Goal: Transaction & Acquisition: Purchase product/service

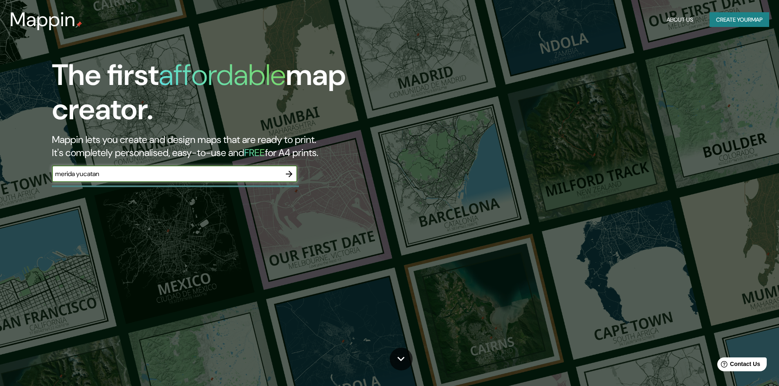
type input "merida yucatan"
click at [289, 176] on icon "button" at bounding box center [289, 174] width 10 height 10
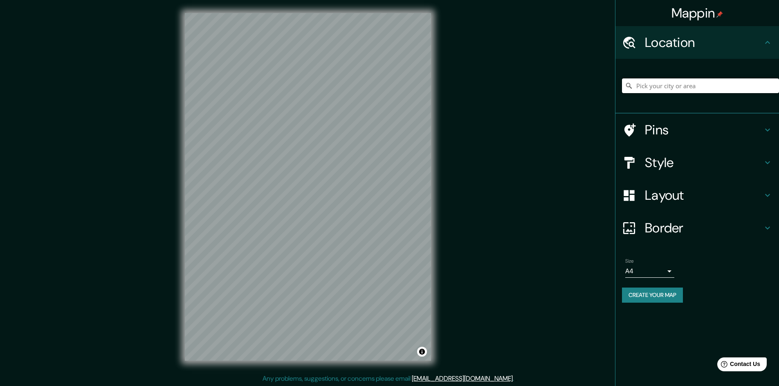
click at [681, 88] on input "Pick your city or area" at bounding box center [700, 85] width 157 height 15
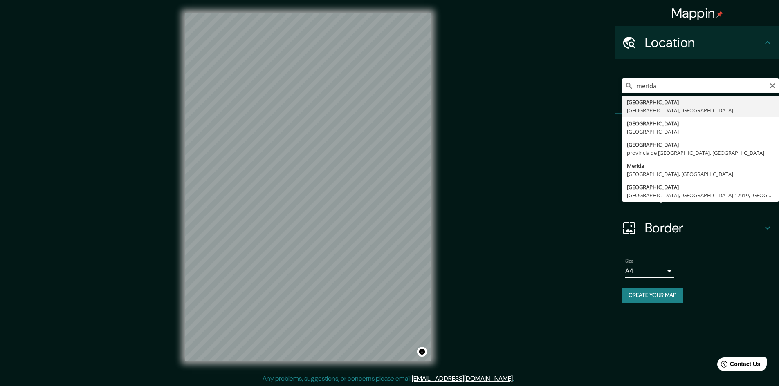
type input "[GEOGRAPHIC_DATA], [GEOGRAPHIC_DATA], [GEOGRAPHIC_DATA]"
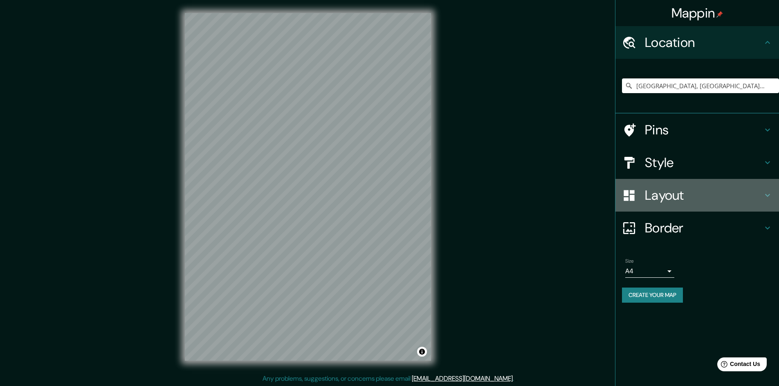
click at [665, 202] on h4 "Layout" at bounding box center [704, 195] width 118 height 16
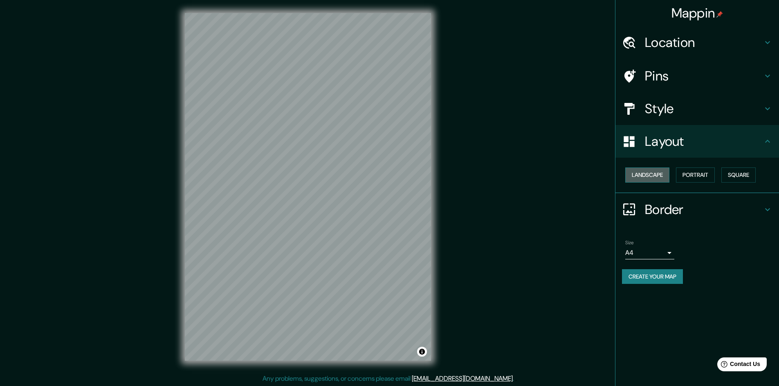
click at [658, 178] on button "Landscape" at bounding box center [647, 175] width 44 height 15
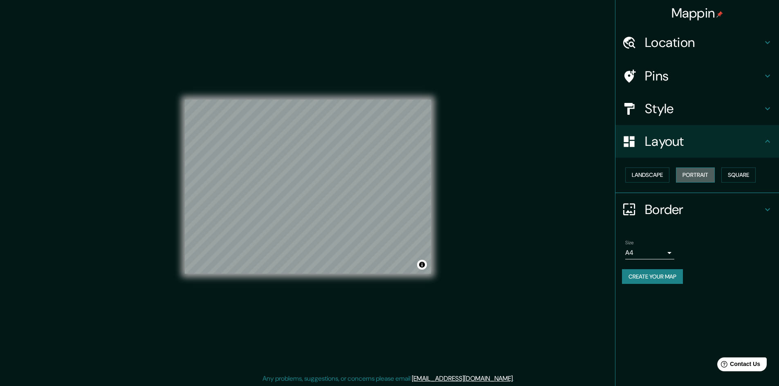
click at [682, 178] on button "Portrait" at bounding box center [695, 175] width 39 height 15
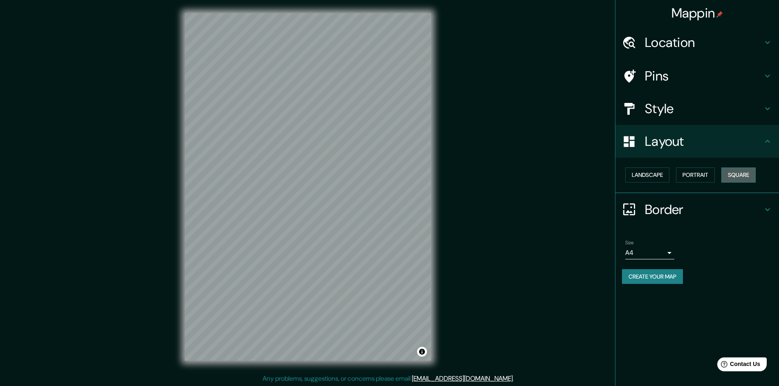
click at [737, 175] on button "Square" at bounding box center [738, 175] width 34 height 15
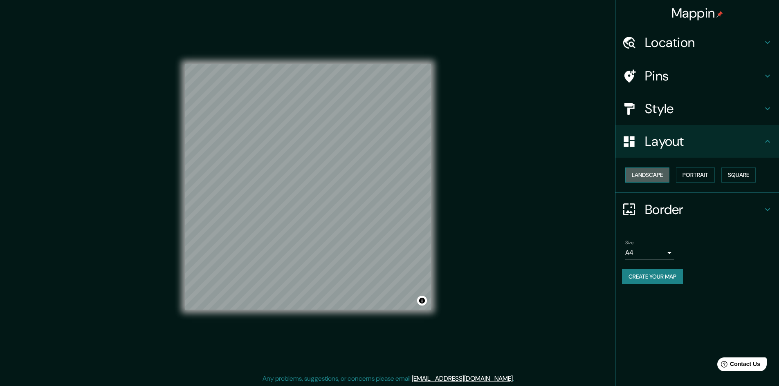
click at [666, 175] on button "Landscape" at bounding box center [647, 175] width 44 height 15
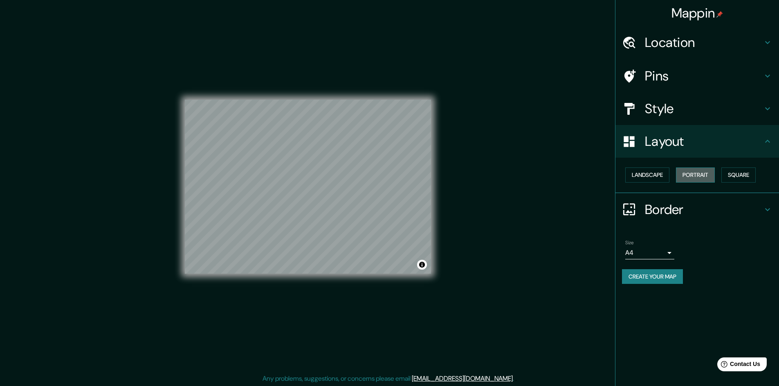
click at [686, 175] on button "Portrait" at bounding box center [695, 175] width 39 height 15
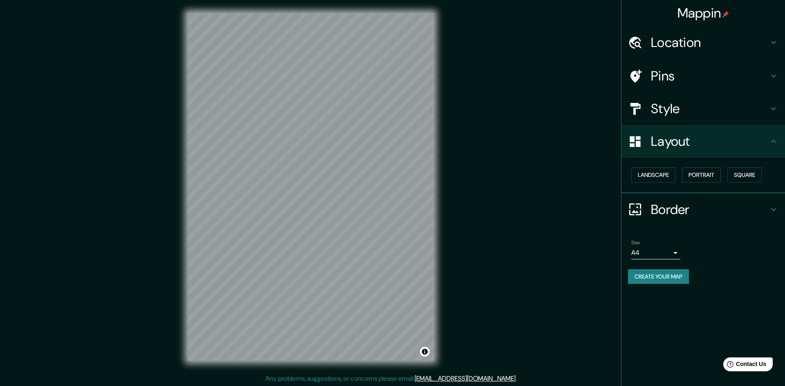
click at [669, 252] on body "Mappin Location [GEOGRAPHIC_DATA], [GEOGRAPHIC_DATA], [GEOGRAPHIC_DATA] Pins St…" at bounding box center [392, 193] width 785 height 386
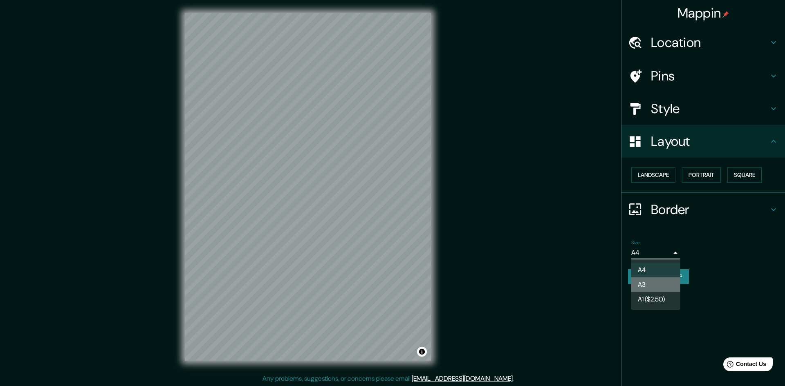
click at [663, 284] on li "A3" at bounding box center [655, 285] width 49 height 15
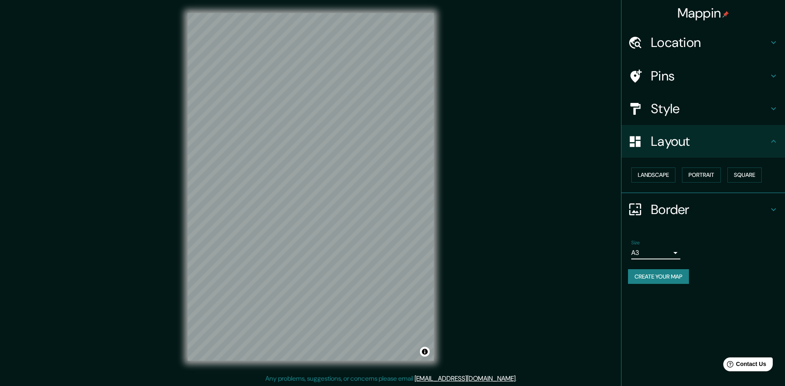
click at [670, 253] on body "Mappin Location [GEOGRAPHIC_DATA], [GEOGRAPHIC_DATA], [GEOGRAPHIC_DATA] Pins St…" at bounding box center [392, 193] width 785 height 386
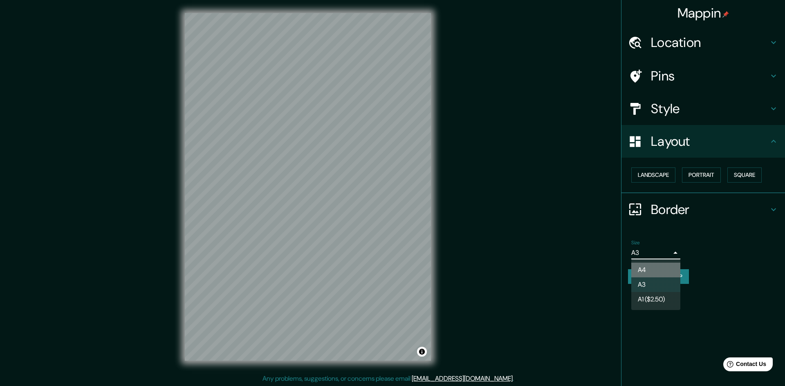
click at [659, 273] on li "A4" at bounding box center [655, 270] width 49 height 15
type input "single"
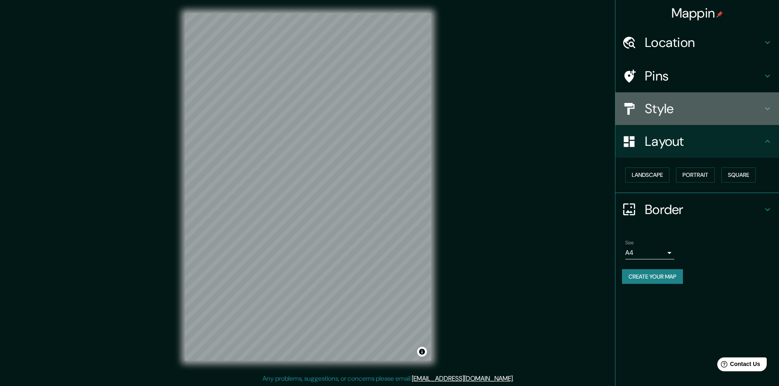
click at [680, 113] on h4 "Style" at bounding box center [704, 109] width 118 height 16
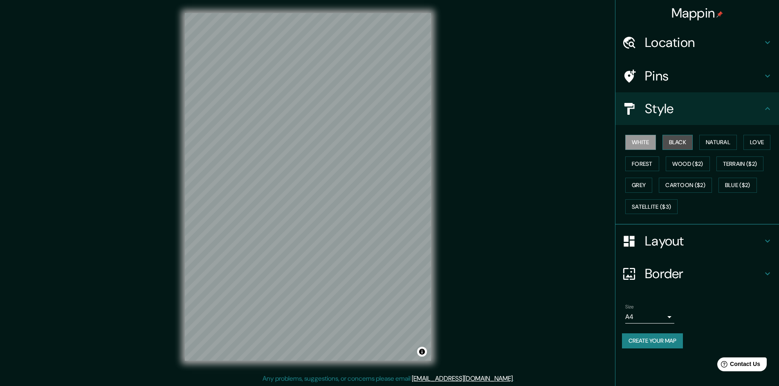
click at [674, 141] on button "Black" at bounding box center [677, 142] width 31 height 15
click at [719, 144] on button "Natural" at bounding box center [718, 142] width 38 height 15
click at [746, 143] on button "Love" at bounding box center [756, 142] width 27 height 15
click at [651, 164] on button "Forest" at bounding box center [642, 164] width 34 height 15
click at [678, 163] on button "Wood ($2)" at bounding box center [687, 164] width 44 height 15
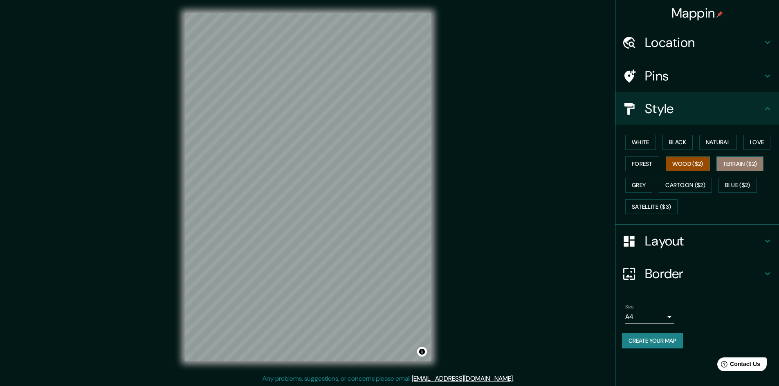
click at [727, 163] on button "Terrain ($2)" at bounding box center [739, 164] width 47 height 15
click at [650, 188] on button "Grey" at bounding box center [638, 185] width 27 height 15
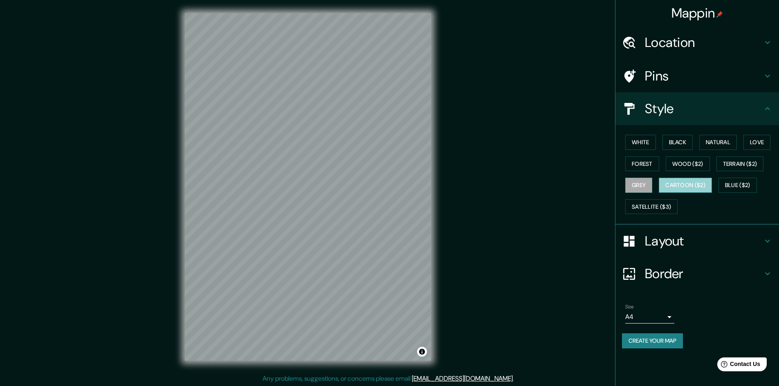
click at [670, 186] on button "Cartoon ($2)" at bounding box center [685, 185] width 53 height 15
click at [728, 179] on button "Blue ($2)" at bounding box center [737, 185] width 38 height 15
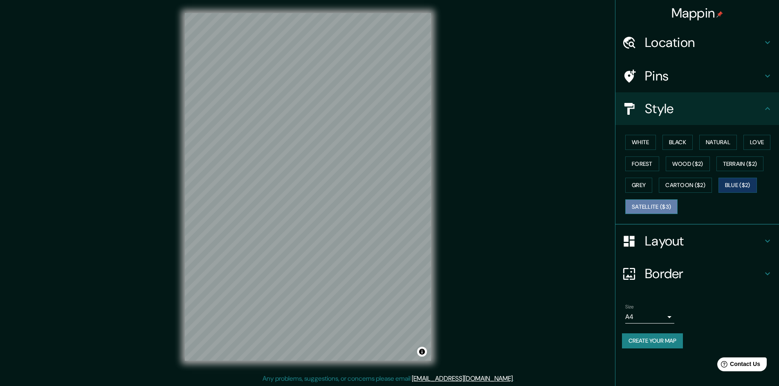
click at [656, 205] on button "Satellite ($3)" at bounding box center [651, 206] width 52 height 15
click at [645, 186] on button "Grey" at bounding box center [638, 185] width 27 height 15
click at [645, 145] on button "White" at bounding box center [640, 142] width 31 height 15
